Goal: Task Accomplishment & Management: Use online tool/utility

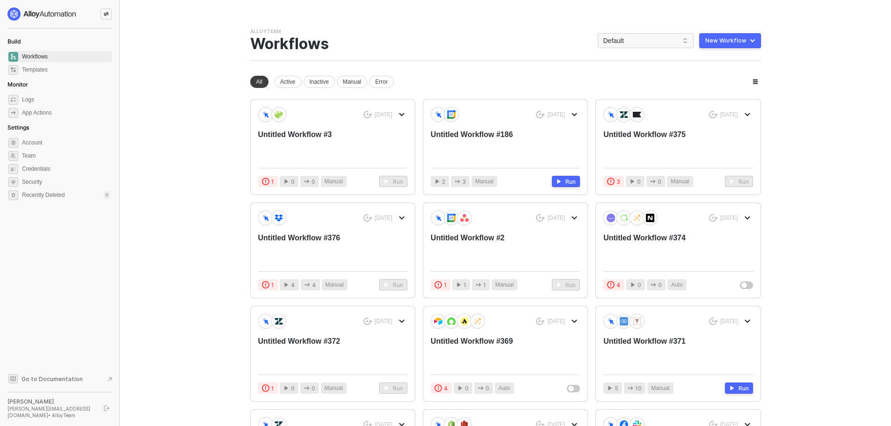
click at [557, 13] on div "You need to expand your browser window or switch to a computer with a bigger sc…" at bounding box center [505, 293] width 533 height 586
click at [733, 38] on div "New Workflow" at bounding box center [726, 40] width 41 height 7
click at [729, 73] on li "Start From Scratch" at bounding box center [710, 77] width 101 height 19
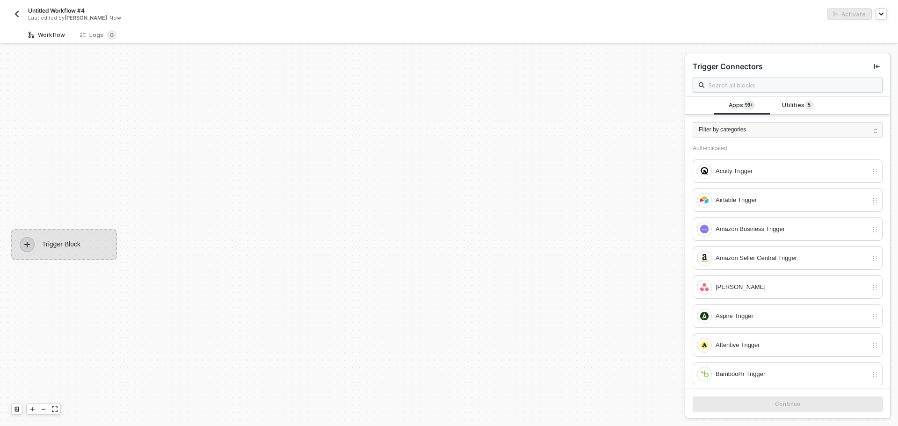
scroll to position [17, 0]
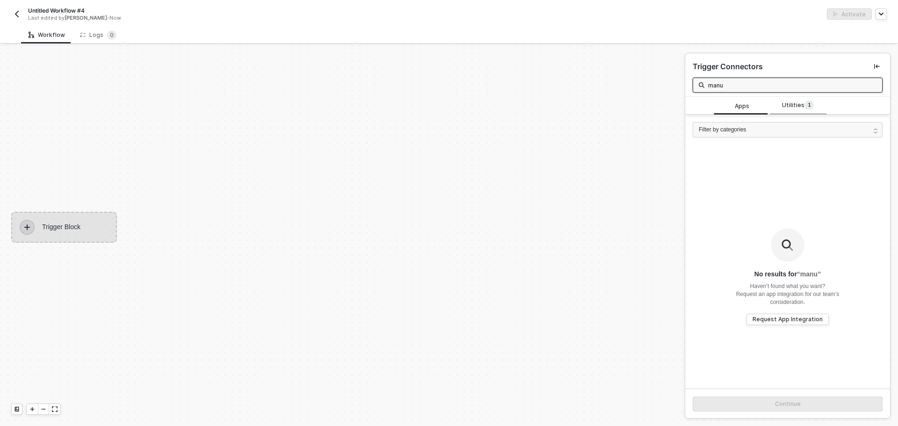
type input "manu"
click at [791, 105] on span "Utilities 1" at bounding box center [798, 106] width 32 height 10
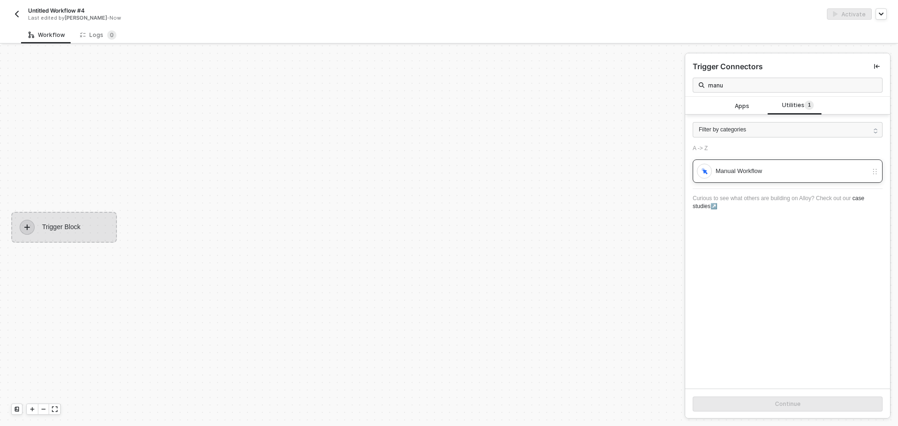
click at [759, 165] on div "Manual Workflow" at bounding box center [782, 171] width 171 height 15
click at [757, 399] on button "Continue" at bounding box center [788, 404] width 190 height 15
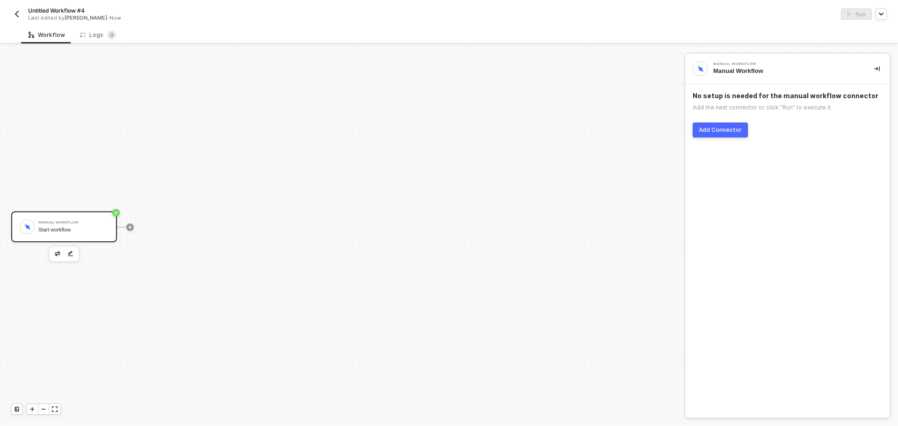
click at [728, 132] on div "Add Connector" at bounding box center [720, 129] width 43 height 7
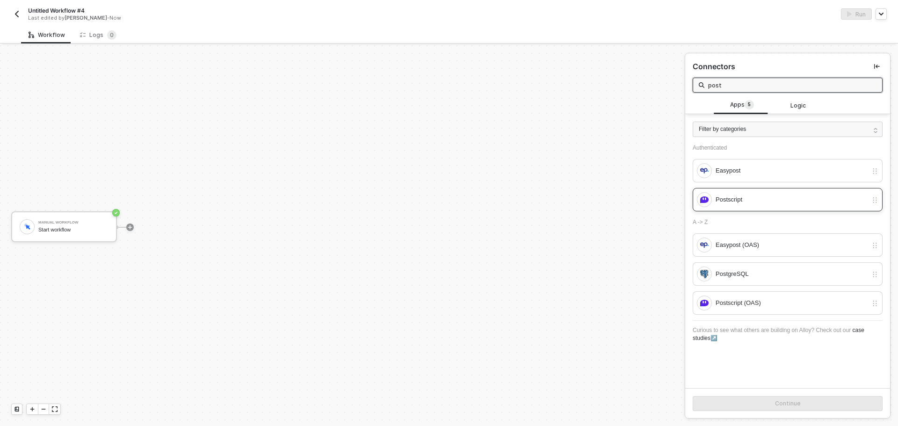
type input "post"
click at [735, 206] on div "Postscript" at bounding box center [782, 199] width 171 height 15
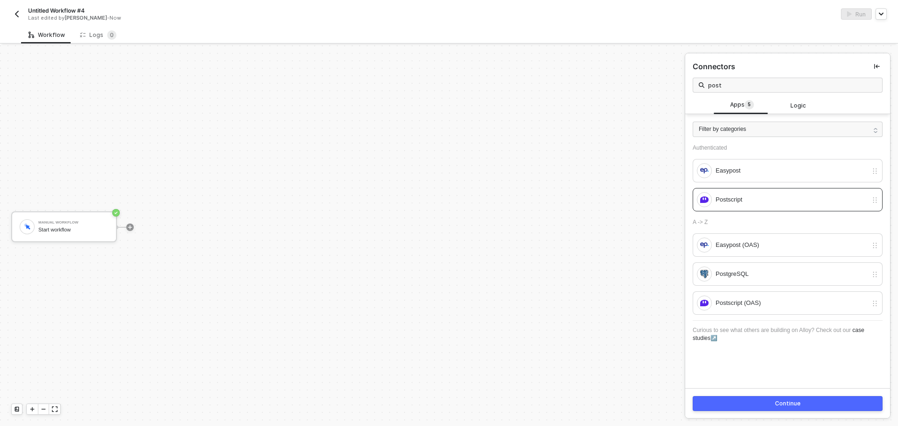
click at [747, 402] on button "Continue" at bounding box center [788, 403] width 190 height 15
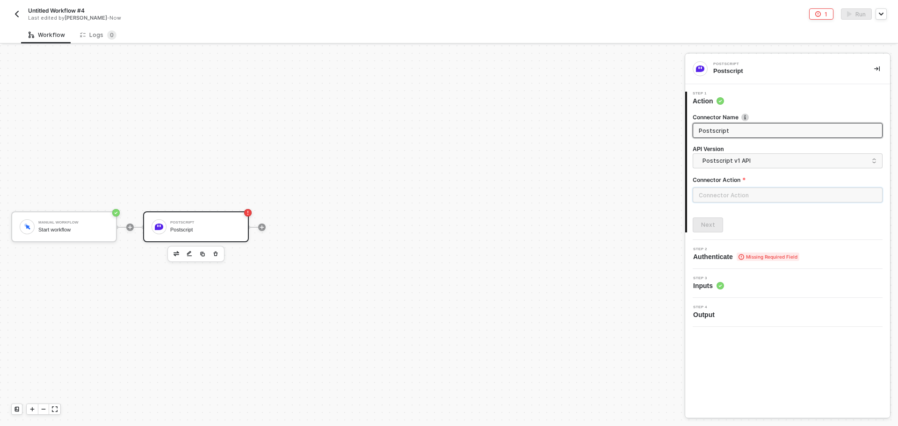
click at [748, 194] on input "text" at bounding box center [788, 195] width 190 height 15
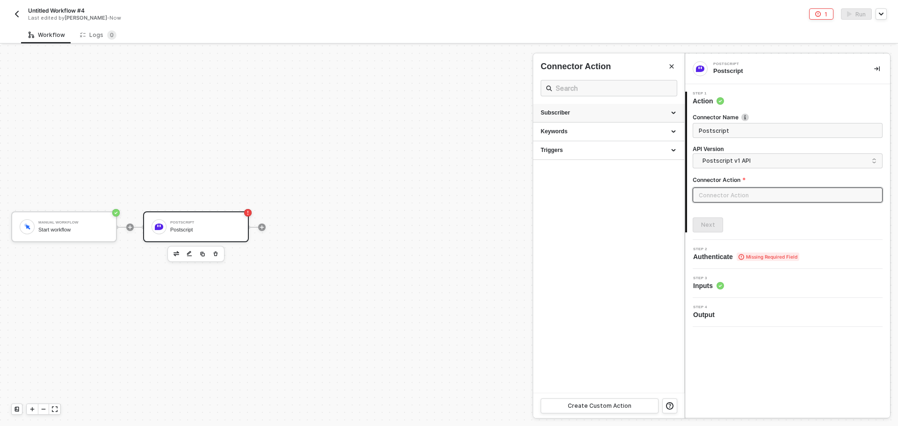
click at [622, 117] on div "Subscriber" at bounding box center [608, 113] width 151 height 19
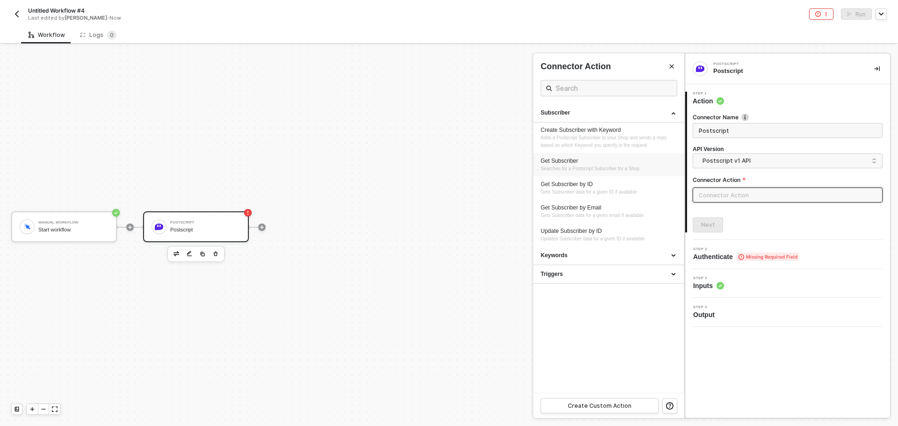
click at [611, 166] on span "Searches for a Postscript Subscriber for a Shop" at bounding box center [590, 168] width 99 height 5
type input "Searches for a Postscript Subscriber for a Shop"
type input "Subscriber - Get Subscriber"
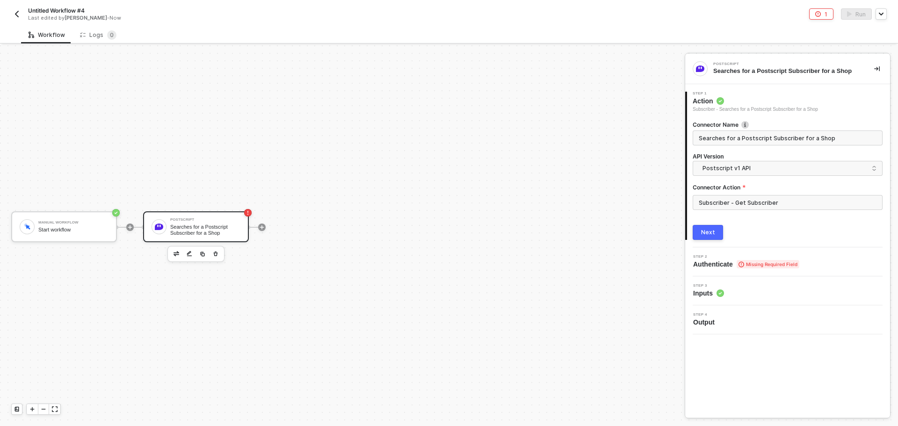
click at [706, 232] on div "Next" at bounding box center [708, 232] width 14 height 7
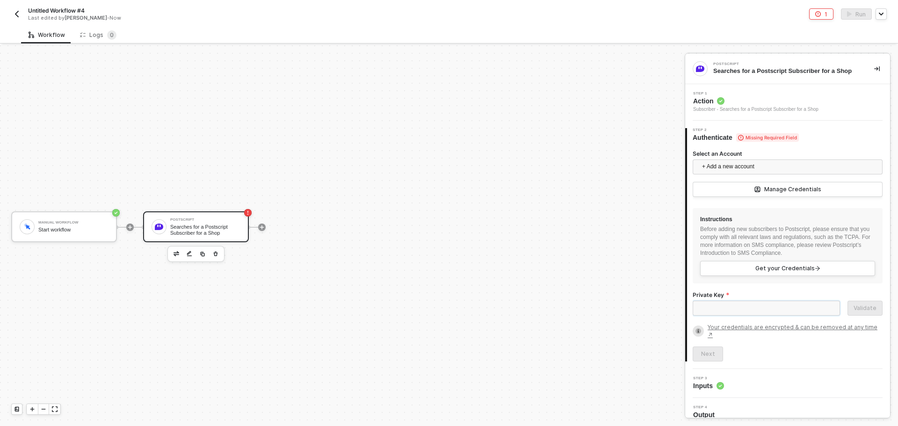
click at [777, 311] on input "Private Key" at bounding box center [766, 308] width 147 height 15
paste input "sk_3347ecd064996bbd0161de2be8093b0c"
type input "sk_3347ecd064996bbd0161de2be8093b0c"
click at [848, 308] on button "Validate" at bounding box center [865, 308] width 35 height 15
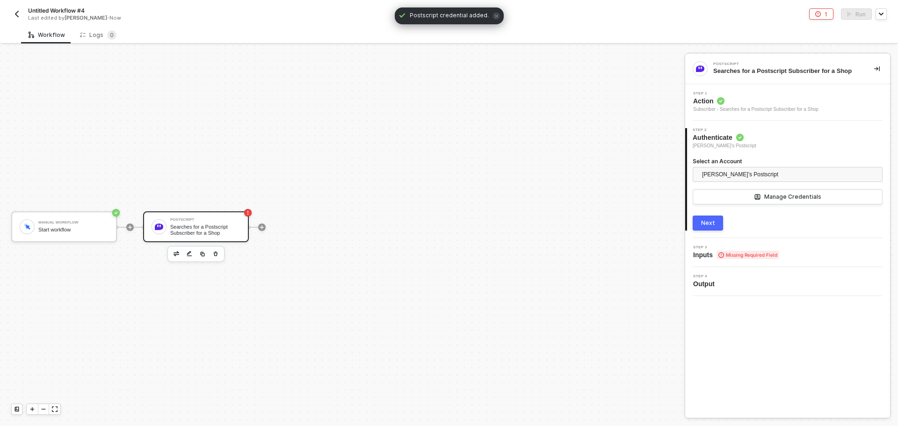
click at [760, 171] on span "[PERSON_NAME]'s Postscript" at bounding box center [740, 174] width 76 height 14
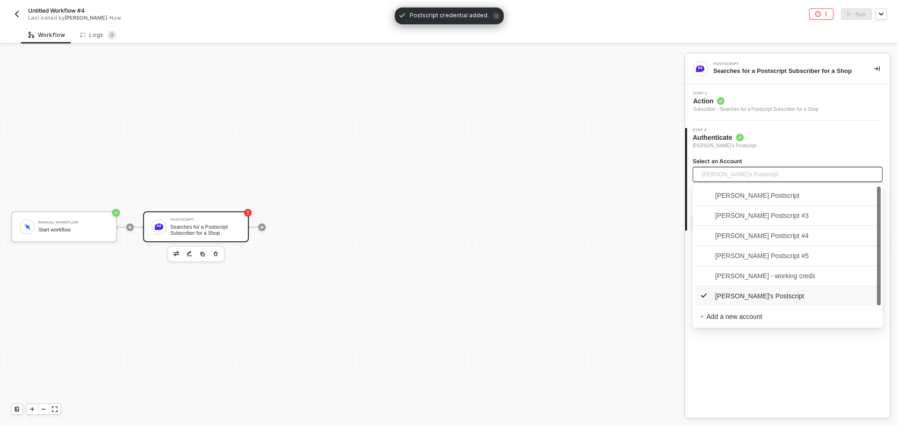
scroll to position [1, 0]
click at [769, 58] on div "Postscript Searches for a Postscript Subscriber for a Shop" at bounding box center [787, 69] width 205 height 30
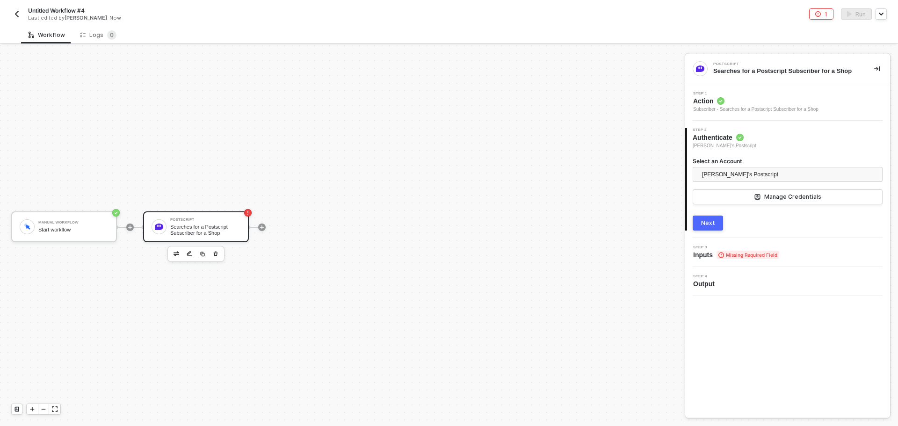
click at [769, 102] on span "Action" at bounding box center [755, 100] width 125 height 9
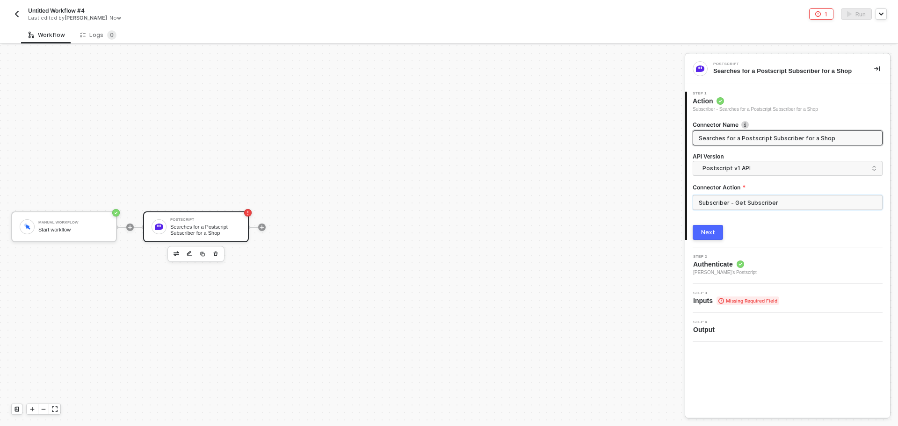
click at [761, 200] on input "Subscriber - Get Subscriber" at bounding box center [788, 202] width 190 height 15
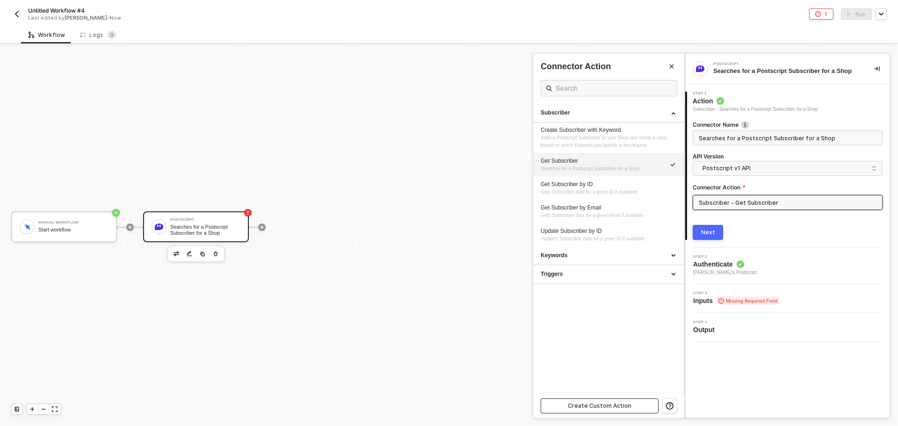
click at [612, 402] on div "Create Custom Action" at bounding box center [600, 405] width 64 height 7
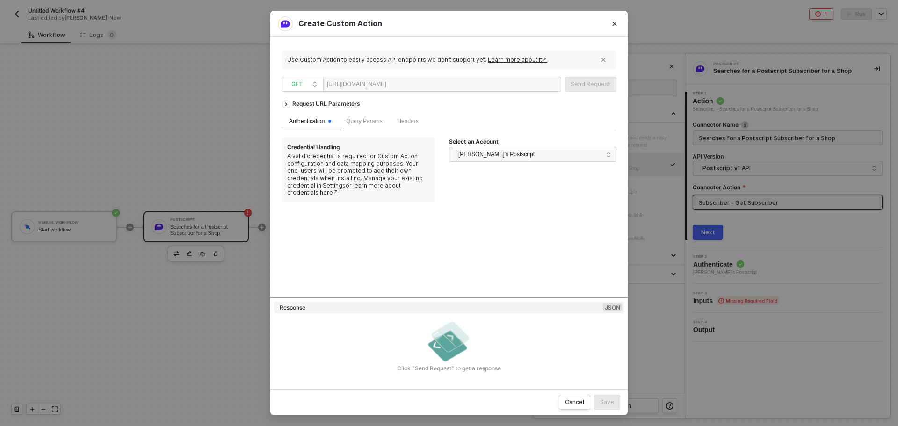
click at [446, 87] on div "[URL][DOMAIN_NAME]" at bounding box center [442, 84] width 238 height 15
click at [572, 92] on div "Use Custom Action to easily access API endpoints we don’t support yet. Learn mo…" at bounding box center [449, 213] width 335 height 330
click at [580, 86] on div "Send Request" at bounding box center [591, 83] width 40 height 7
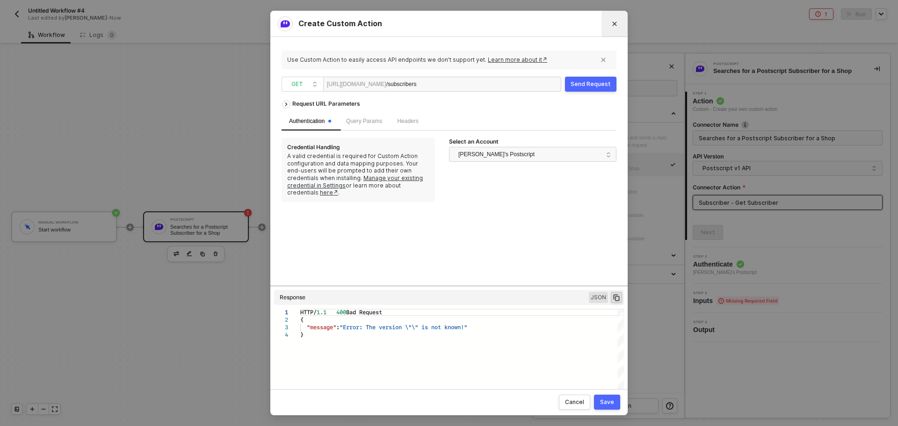
click at [616, 25] on icon "Close" at bounding box center [615, 24] width 6 height 6
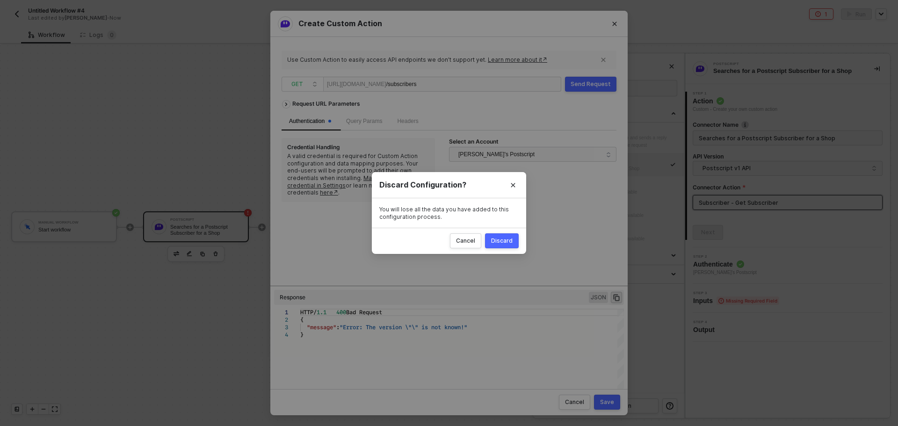
click at [504, 235] on button "Discard" at bounding box center [502, 240] width 34 height 15
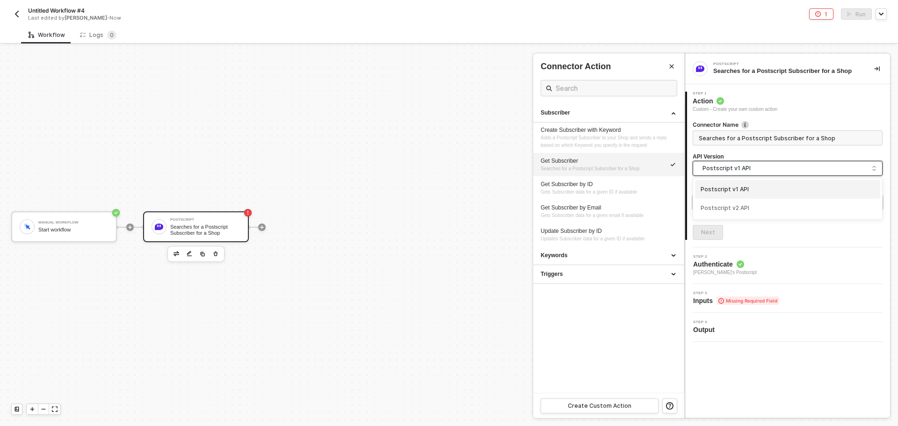
click at [733, 176] on input "search" at bounding box center [788, 168] width 178 height 15
click at [735, 192] on div "Postscript v1 API" at bounding box center [788, 189] width 174 height 9
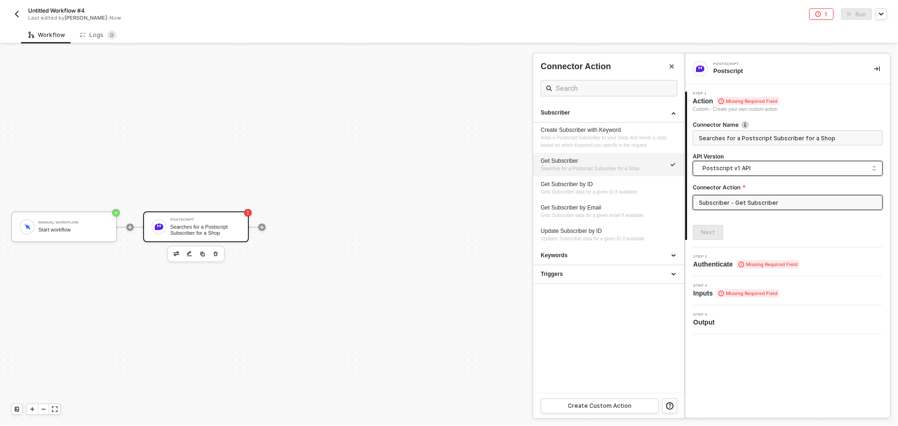
click at [732, 204] on input "Subscriber - Get Subscriber" at bounding box center [788, 202] width 190 height 15
click at [613, 399] on button "Create Custom Action" at bounding box center [600, 406] width 118 height 15
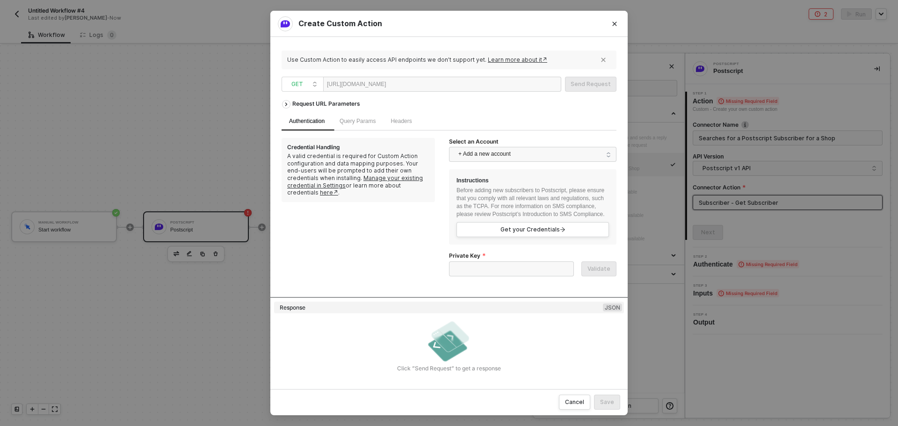
click at [440, 82] on div at bounding box center [415, 84] width 58 height 15
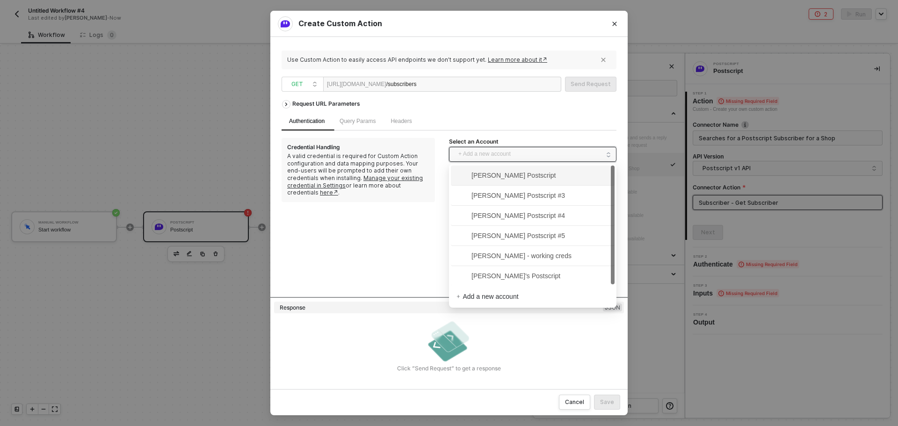
click at [529, 159] on span "+ Add a new account" at bounding box center [534, 154] width 153 height 15
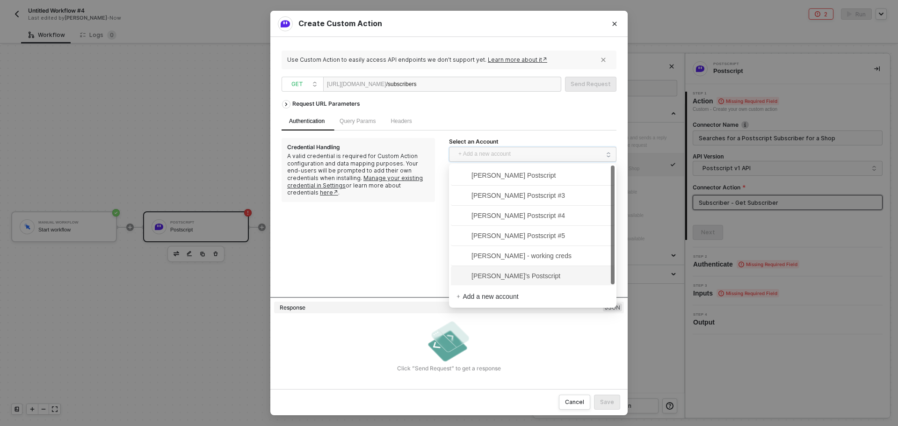
click at [529, 275] on span "[PERSON_NAME]'s Postscript" at bounding box center [509, 276] width 104 height 10
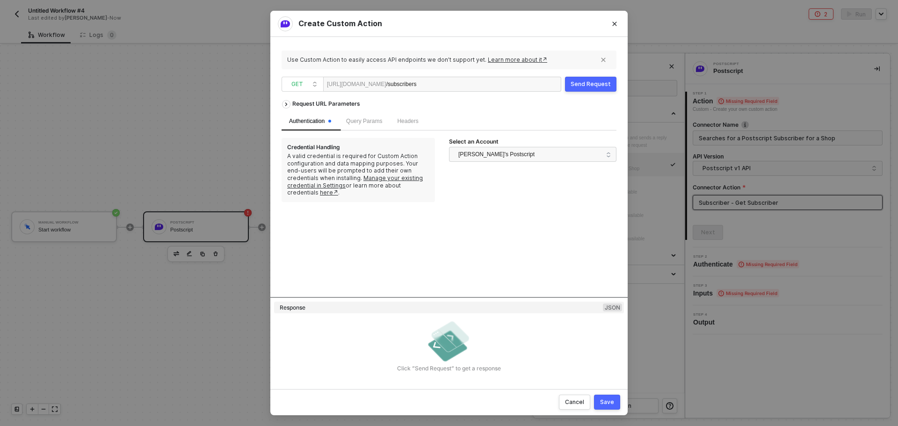
click at [589, 89] on button "Send Request" at bounding box center [590, 84] width 51 height 15
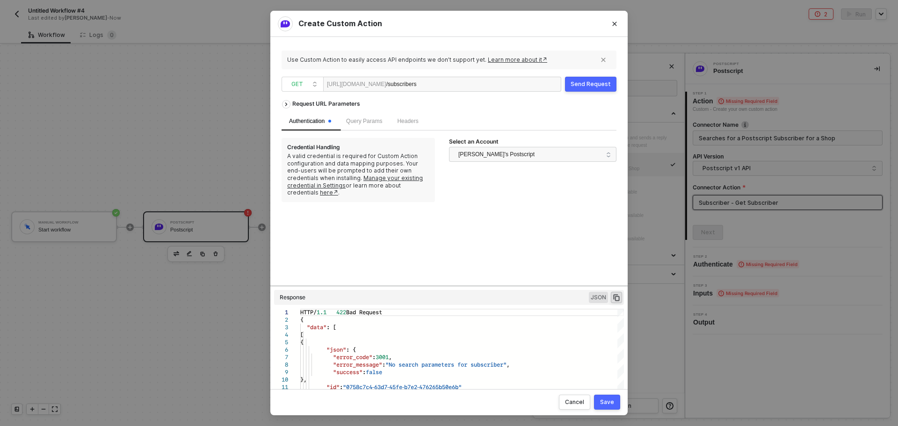
drag, startPoint x: 611, startPoint y: 21, endPoint x: 611, endPoint y: 40, distance: 19.2
click at [611, 20] on button "Close" at bounding box center [614, 23] width 15 height 15
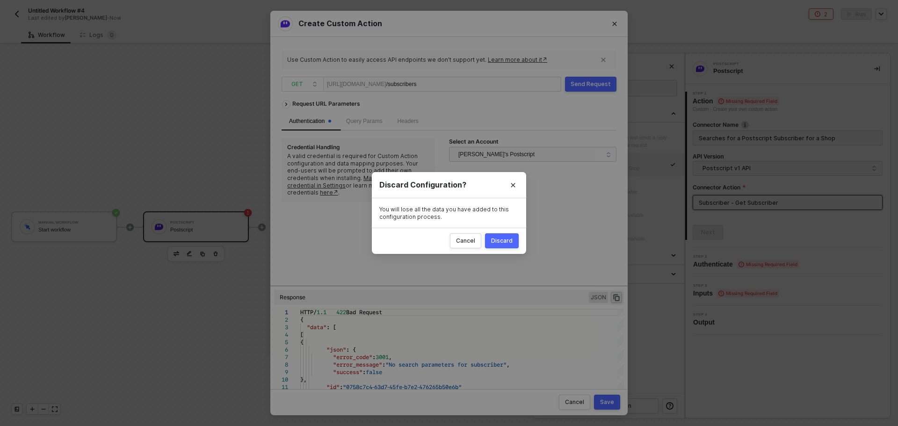
click at [512, 241] on div "Discard" at bounding box center [502, 240] width 22 height 7
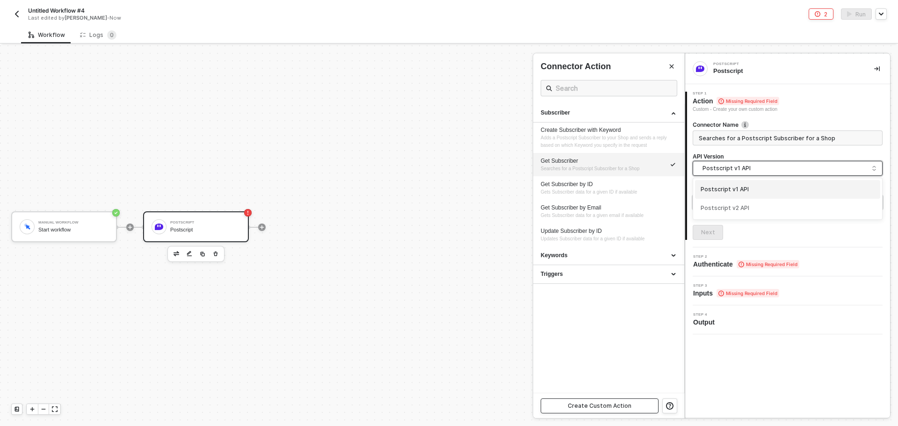
click at [756, 166] on span "Postscript v1 API" at bounding box center [790, 168] width 174 height 10
click at [747, 206] on div "Postscript v2 API" at bounding box center [788, 208] width 174 height 9
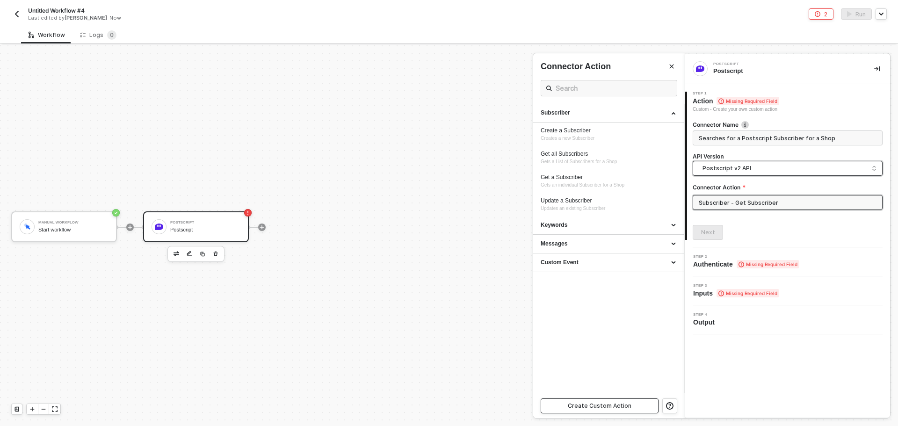
click at [627, 407] on div "Create Custom Action" at bounding box center [600, 405] width 64 height 7
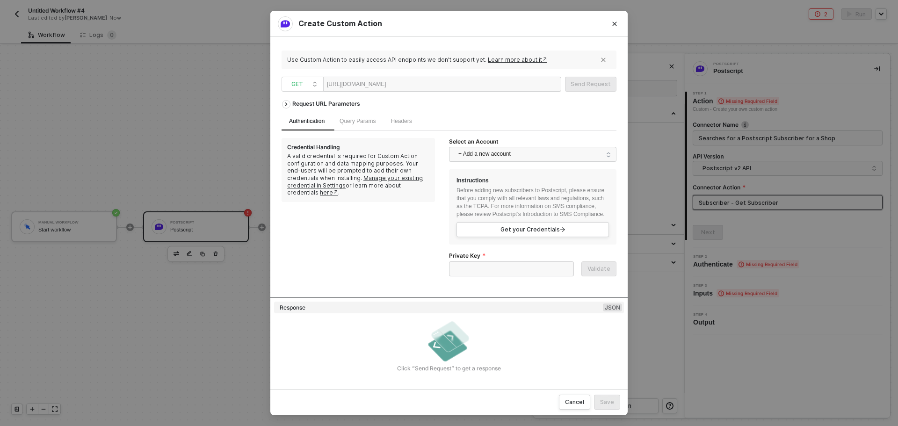
click at [430, 87] on div at bounding box center [415, 84] width 58 height 15
click at [517, 160] on span "+ Add a new account" at bounding box center [534, 154] width 153 height 15
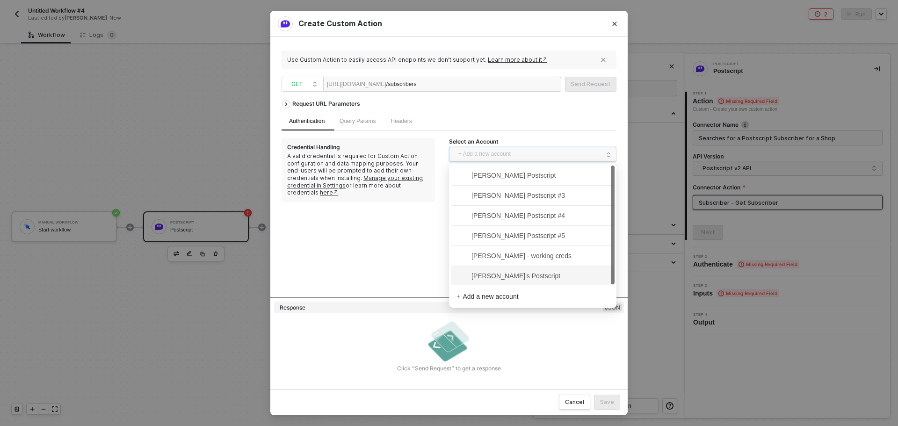
click at [537, 276] on span "[PERSON_NAME]'s Postscript" at bounding box center [509, 276] width 104 height 10
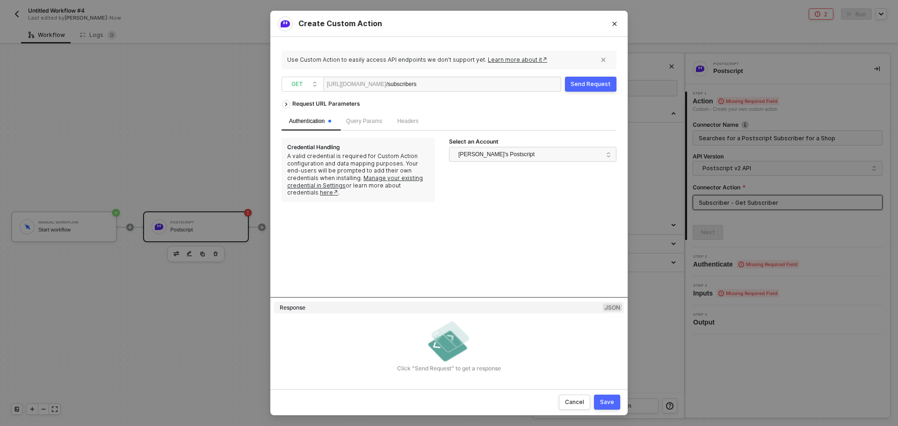
click at [587, 87] on div "Send Request" at bounding box center [591, 83] width 40 height 7
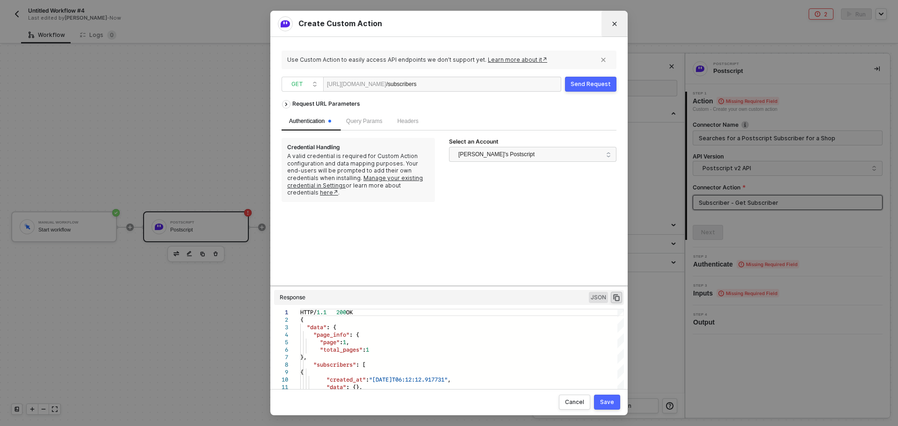
click at [616, 29] on button "Close" at bounding box center [614, 23] width 15 height 15
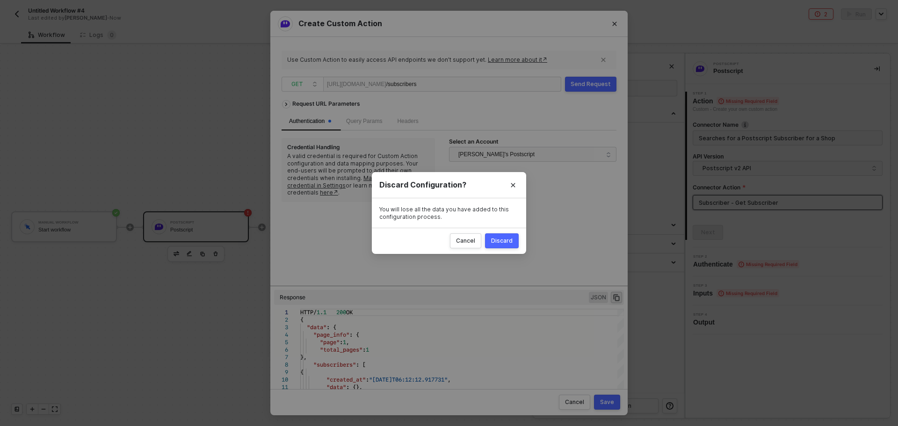
click at [496, 245] on button "Discard" at bounding box center [502, 240] width 34 height 15
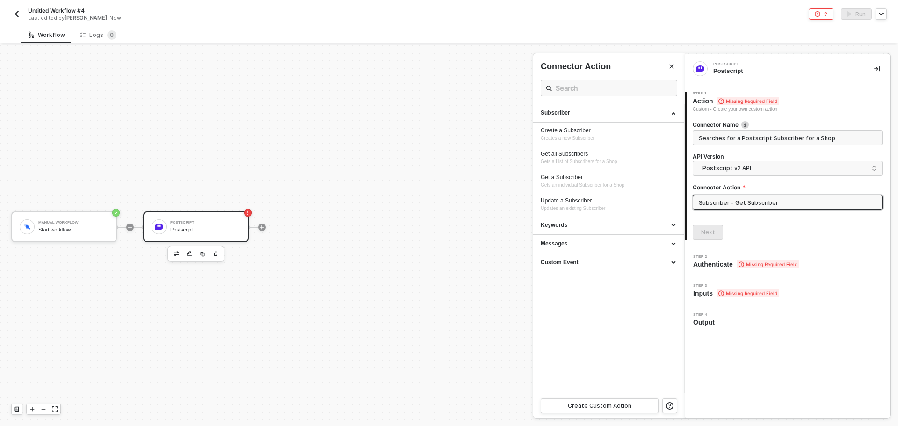
drag, startPoint x: 204, startPoint y: 254, endPoint x: 216, endPoint y: 254, distance: 11.7
click at [206, 254] on div at bounding box center [449, 235] width 898 height 381
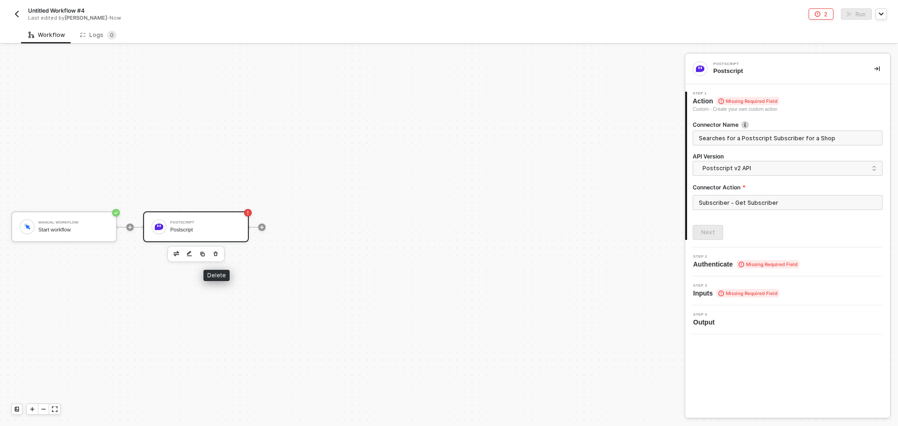
click at [218, 254] on icon "button" at bounding box center [216, 253] width 6 height 7
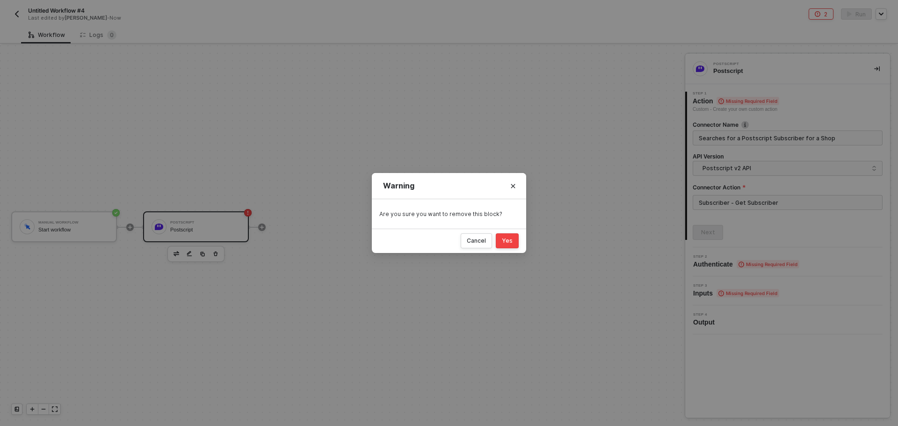
click at [520, 236] on div "Cancel Yes" at bounding box center [449, 241] width 154 height 24
click at [512, 236] on button "Yes" at bounding box center [507, 240] width 23 height 15
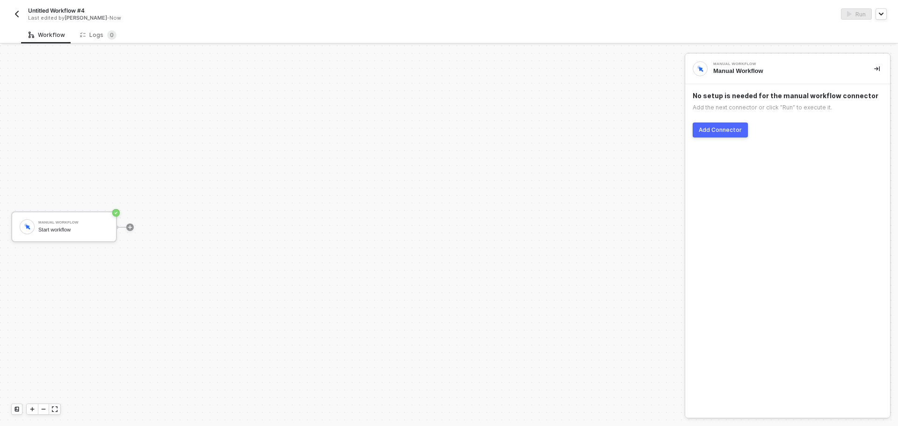
click at [747, 128] on div "No setup is needed for the manual workflow connector Add the next connector or …" at bounding box center [787, 114] width 205 height 61
click at [734, 128] on div "Add Connector" at bounding box center [720, 129] width 43 height 7
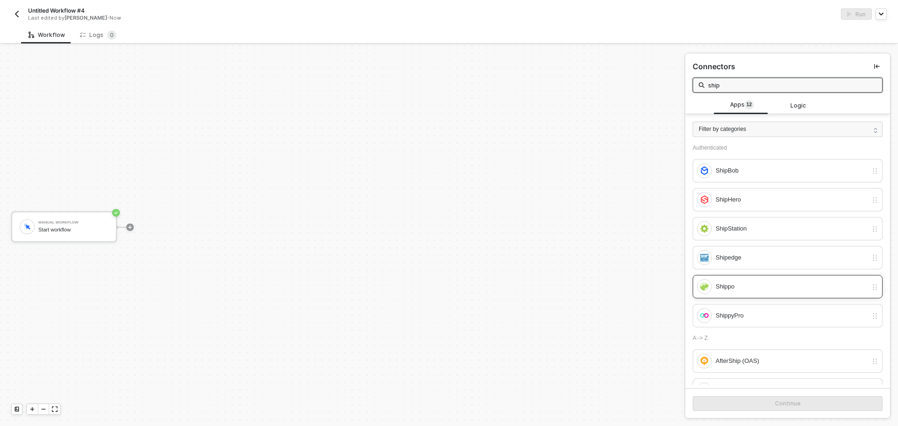
type input "ship"
click at [749, 283] on div "Shippo" at bounding box center [792, 287] width 152 height 10
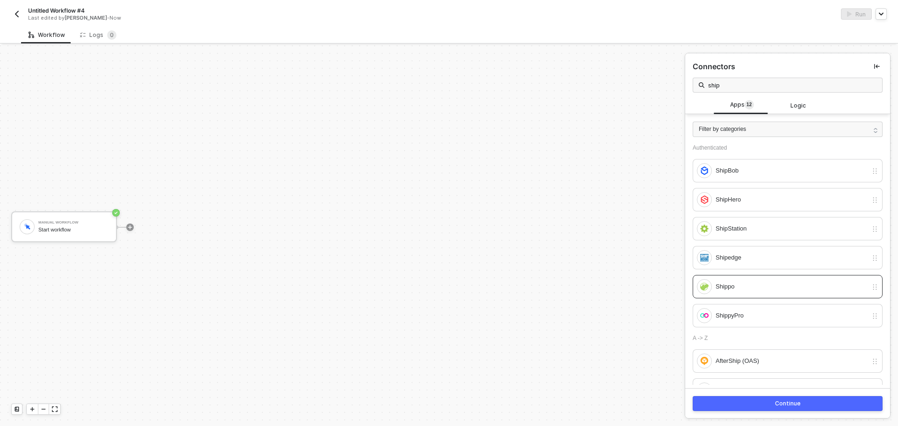
click at [777, 402] on div "Continue" at bounding box center [788, 403] width 26 height 7
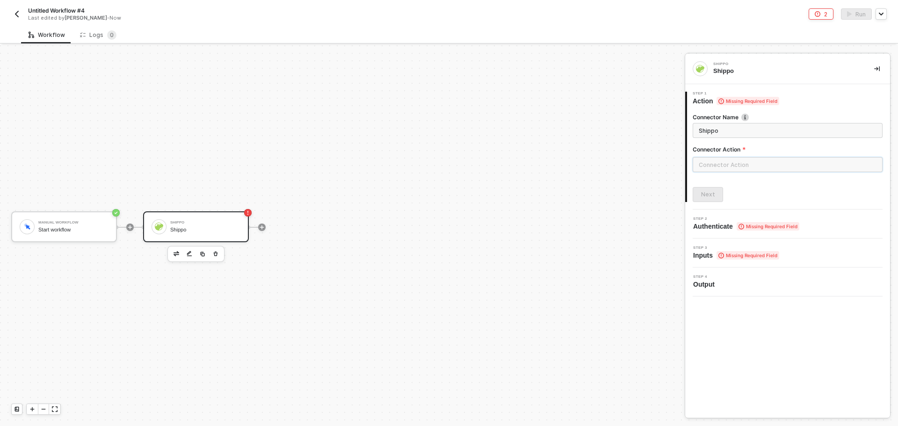
click at [707, 165] on input "text" at bounding box center [788, 164] width 190 height 15
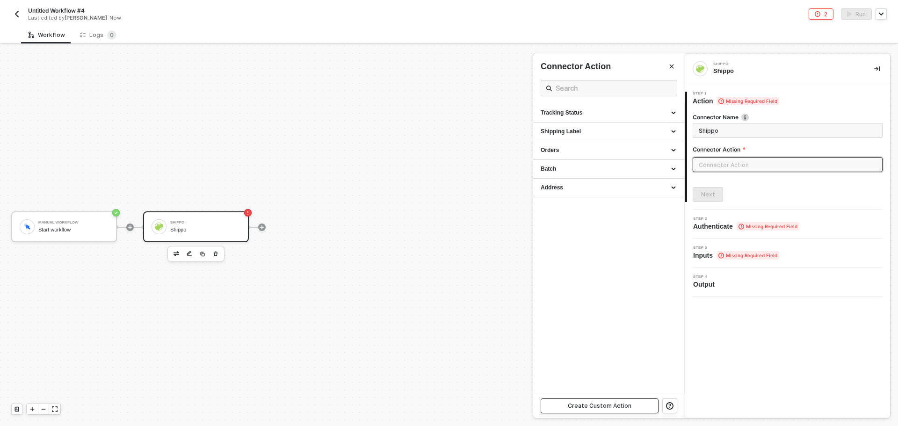
click at [640, 411] on button "Create Custom Action" at bounding box center [600, 406] width 118 height 15
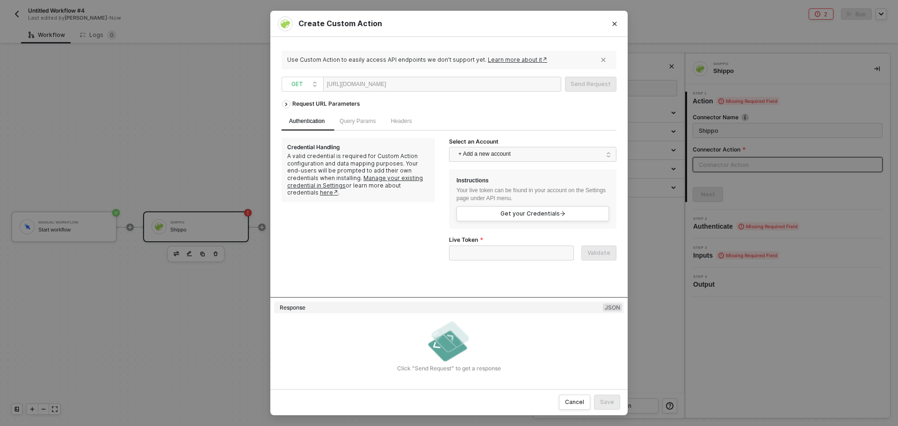
click at [430, 85] on div at bounding box center [415, 84] width 58 height 15
click at [498, 155] on span "+ Add a new account" at bounding box center [534, 154] width 153 height 15
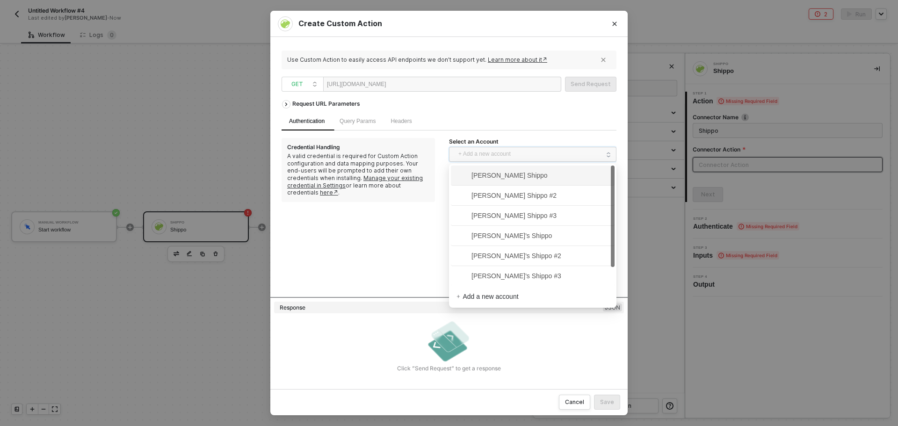
click at [537, 127] on div "Authentication Query Params Headers" at bounding box center [449, 121] width 335 height 18
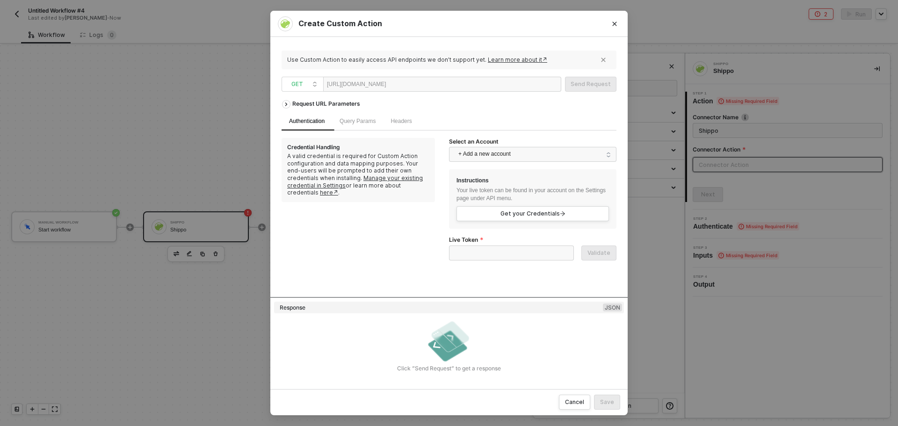
click at [522, 245] on div "Live Token" at bounding box center [511, 240] width 125 height 9
click at [526, 248] on input "Live Token" at bounding box center [511, 253] width 125 height 15
paste input "shippo_test_90c9893e563ccdc755c5ba9f1bb3b3acfe813fe5"
type input "shippo_test_90c9893e563ccdc755c5ba9f1bb3b3acfe813fe5"
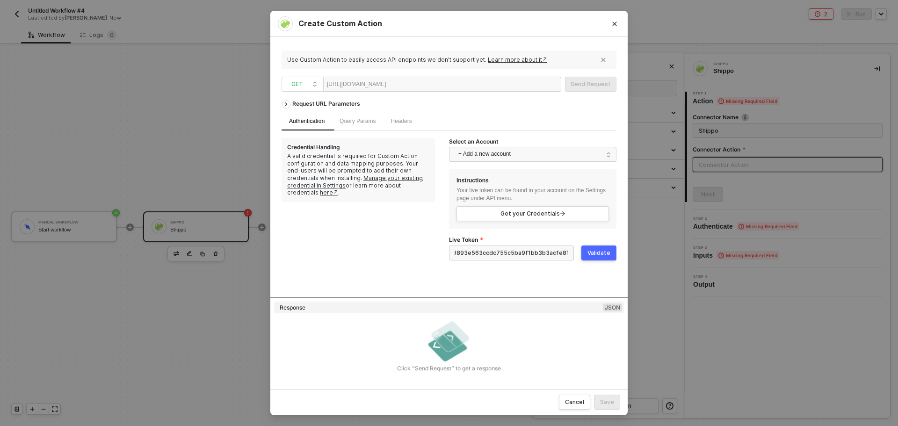
scroll to position [0, 0]
click at [594, 252] on div "Validate" at bounding box center [599, 252] width 23 height 7
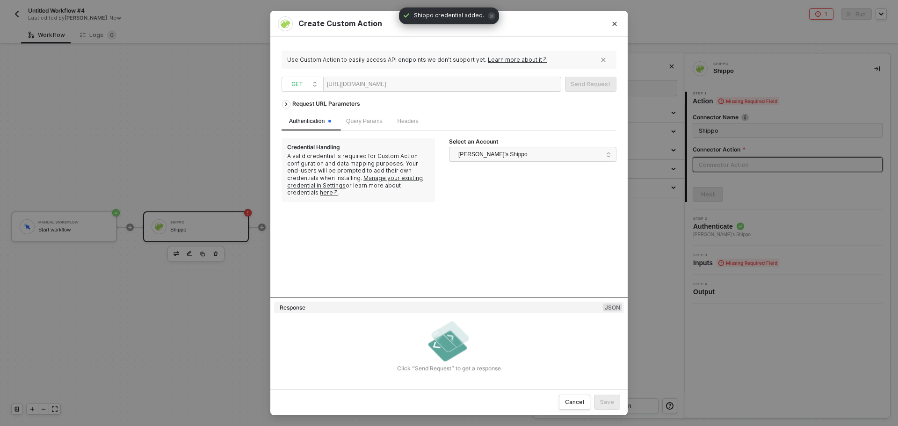
click at [457, 80] on div "[URL][DOMAIN_NAME]" at bounding box center [442, 84] width 238 height 15
click at [617, 82] on div "Use Custom Action to easily access API endpoints we don’t support yet. Learn mo…" at bounding box center [448, 213] width 357 height 352
click at [597, 81] on div "Send Request" at bounding box center [591, 83] width 40 height 7
